Goal: Use online tool/utility: Utilize a website feature to perform a specific function

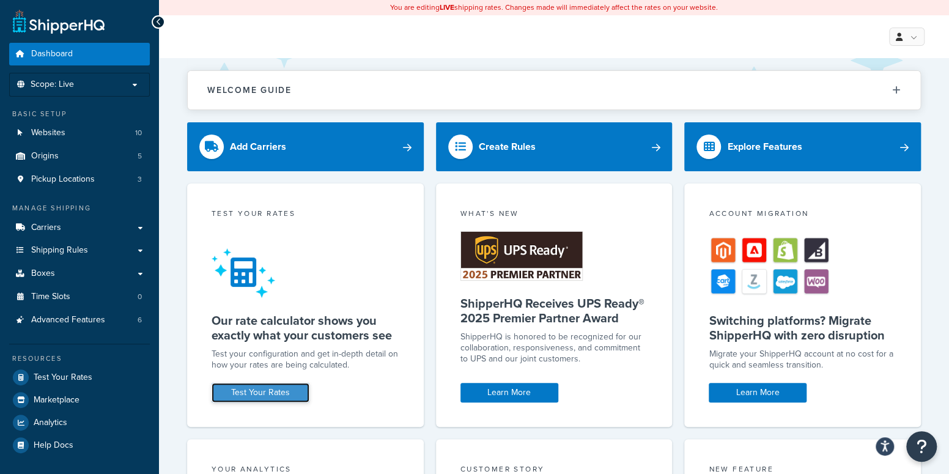
click at [289, 293] on link "Test Your Rates" at bounding box center [261, 393] width 98 height 20
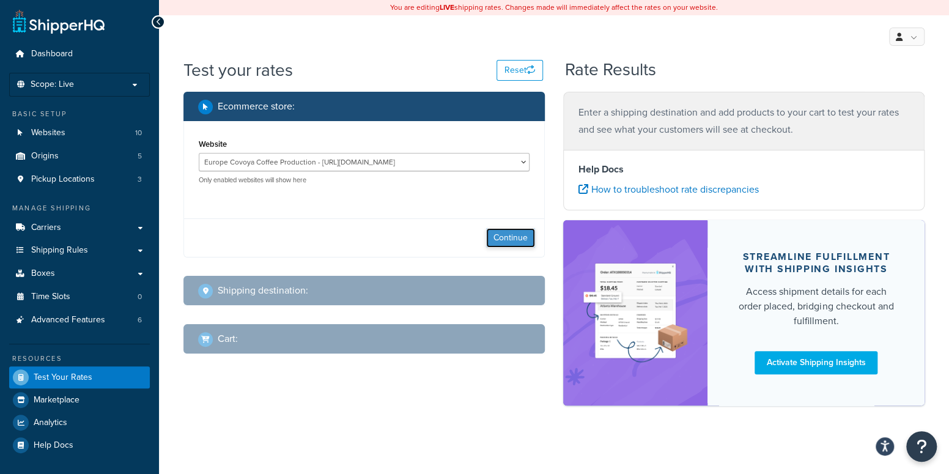
click at [500, 231] on button "Continue" at bounding box center [510, 238] width 49 height 20
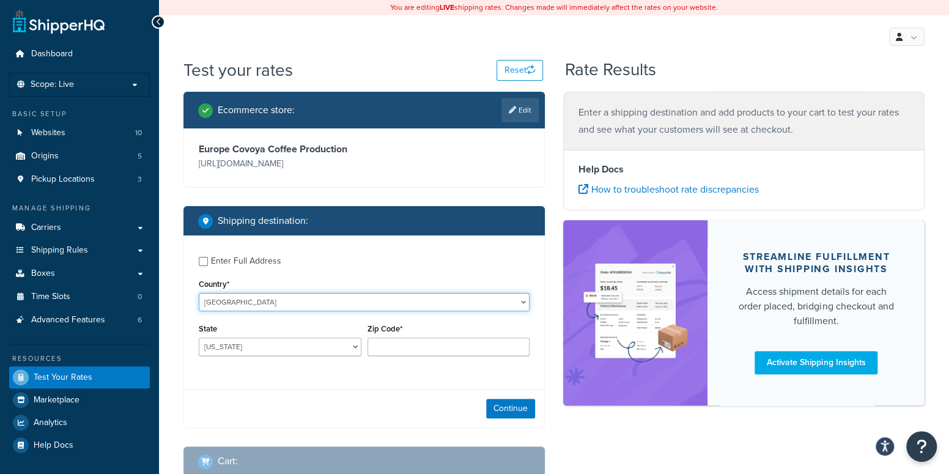
click at [289, 301] on select "[GEOGRAPHIC_DATA] [GEOGRAPHIC_DATA] [GEOGRAPHIC_DATA] [GEOGRAPHIC_DATA] [GEOGRA…" at bounding box center [364, 302] width 331 height 18
select select "NL"
click at [199, 293] on select "[GEOGRAPHIC_DATA] [GEOGRAPHIC_DATA] [GEOGRAPHIC_DATA] [GEOGRAPHIC_DATA] [GEOGRA…" at bounding box center [364, 302] width 331 height 18
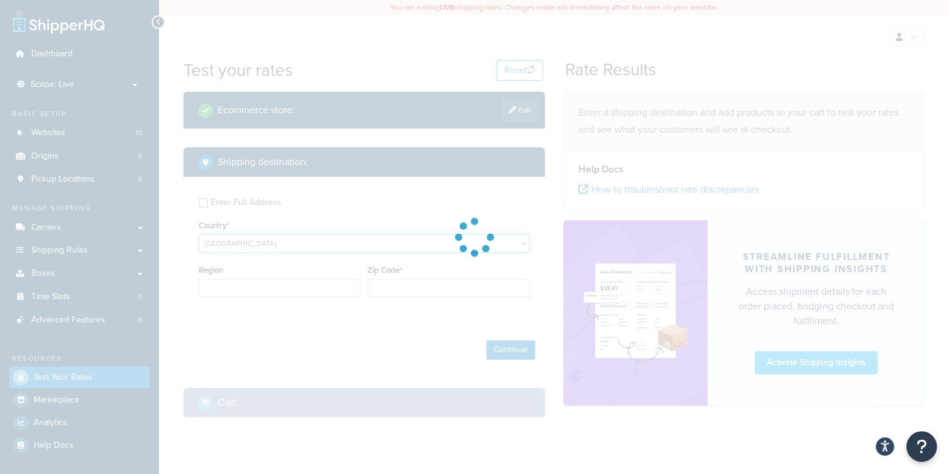
type input "AL"
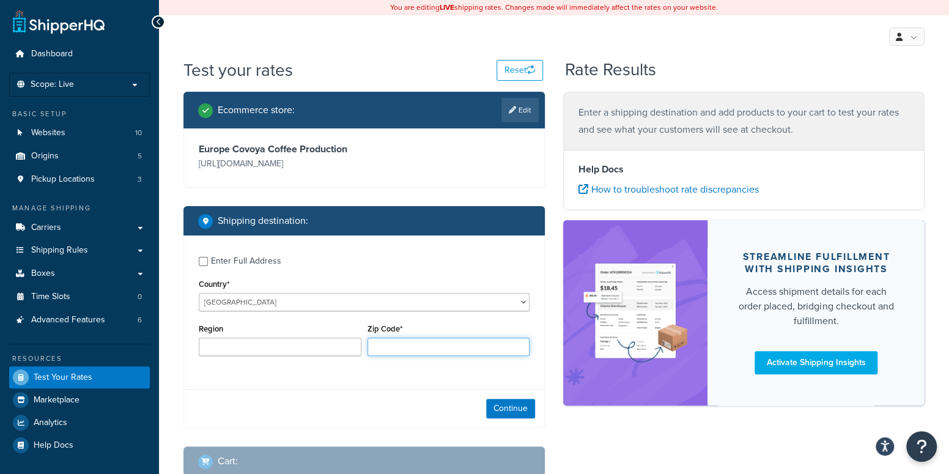
paste input "4105"
type input "4105"
click at [500, 407] on button "Continue" at bounding box center [510, 409] width 49 height 20
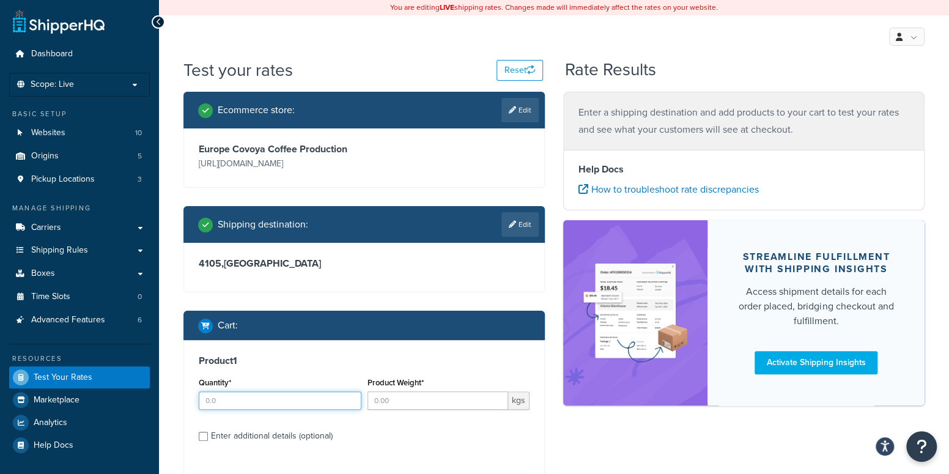
click at [295, 396] on input "Quantity*" at bounding box center [280, 400] width 163 height 18
type input "1"
click at [401, 404] on input "Product Weight*" at bounding box center [438, 400] width 141 height 18
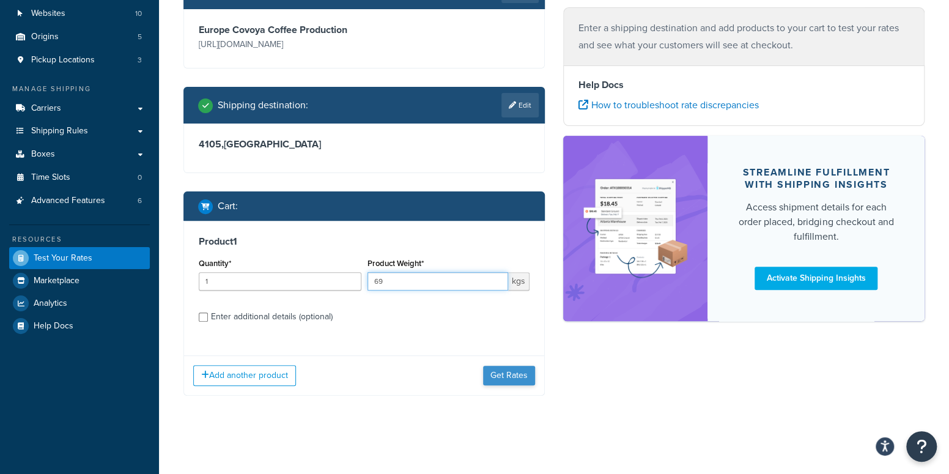
type input "69"
click at [511, 380] on button "Get Rates" at bounding box center [509, 376] width 52 height 20
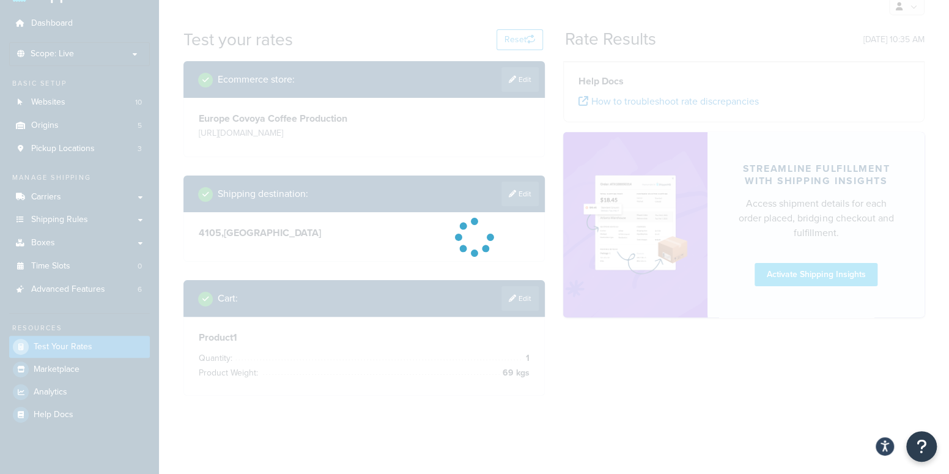
scroll to position [119, 0]
